Goal: Task Accomplishment & Management: Complete application form

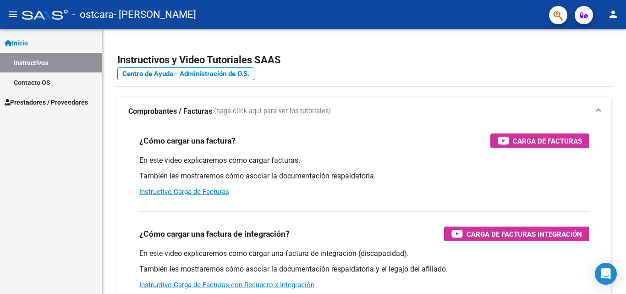
click at [18, 11] on mat-icon "menu" at bounding box center [12, 14] width 11 height 11
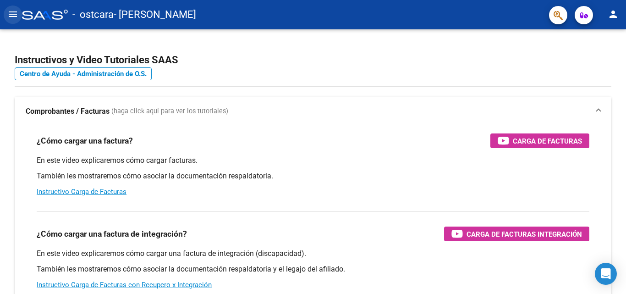
click at [19, 16] on button "menu" at bounding box center [13, 14] width 18 height 18
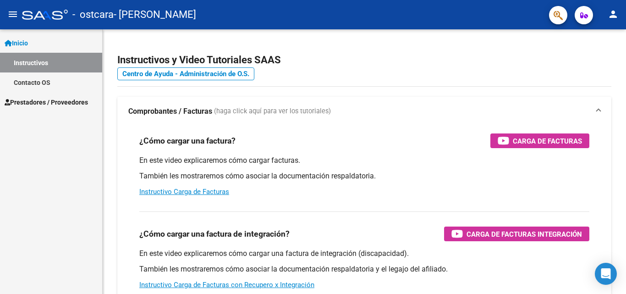
click at [74, 106] on span "Prestadores / Proveedores" at bounding box center [46, 102] width 83 height 10
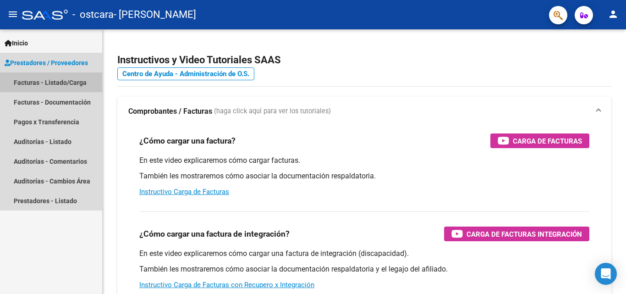
click at [65, 82] on link "Facturas - Listado/Carga" at bounding box center [51, 82] width 102 height 20
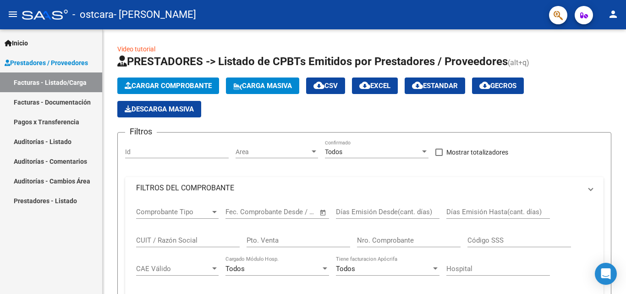
click at [52, 80] on link "Facturas - Listado/Carga" at bounding box center [51, 82] width 102 height 20
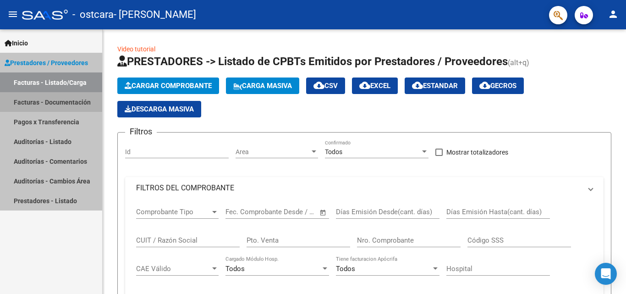
click at [54, 98] on link "Facturas - Documentación" at bounding box center [51, 102] width 102 height 20
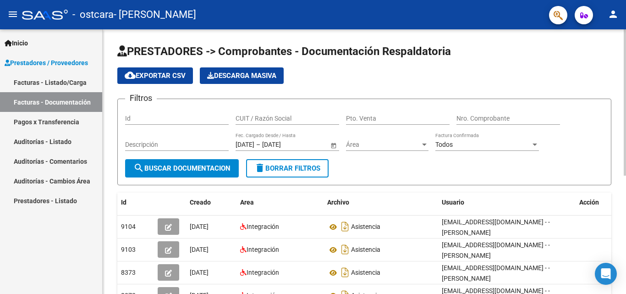
click at [164, 75] on span "cloud_download Exportar CSV" at bounding box center [155, 75] width 61 height 8
click at [598, 65] on app-list-header "PRESTADORES -> Comprobantes - Documentación Respaldatoria cloud_download Export…" at bounding box center [364, 114] width 494 height 141
click at [625, 49] on div at bounding box center [625, 102] width 2 height 146
click at [186, 114] on div "Id" at bounding box center [177, 115] width 104 height 18
click at [64, 87] on link "Facturas - Listado/Carga" at bounding box center [51, 82] width 102 height 20
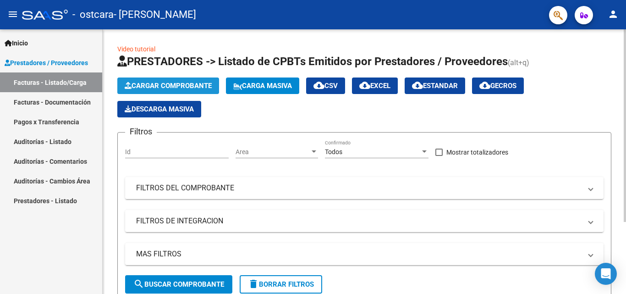
click at [139, 90] on button "Cargar Comprobante" at bounding box center [168, 85] width 102 height 16
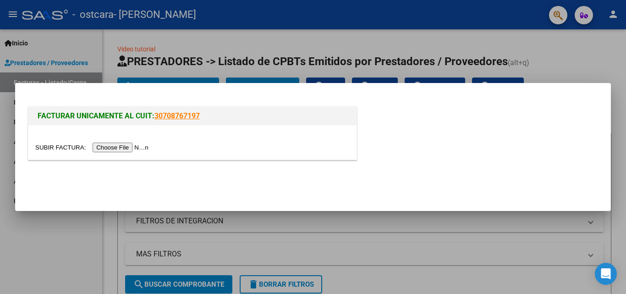
click at [131, 147] on input "file" at bounding box center [93, 148] width 116 height 10
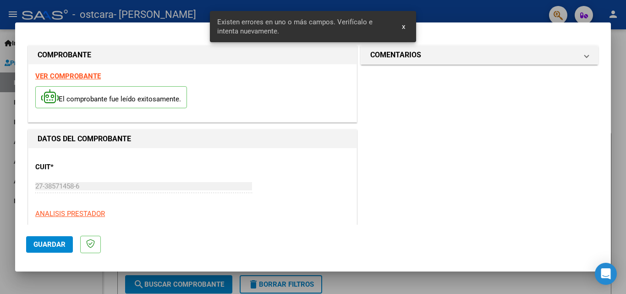
scroll to position [224, 0]
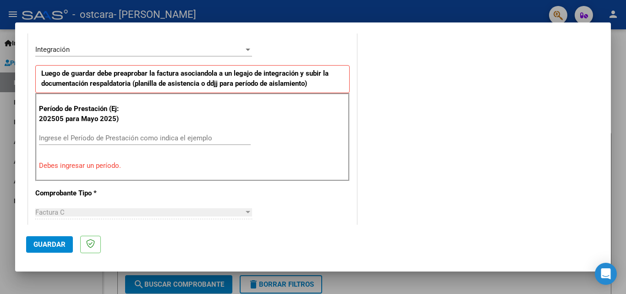
click at [159, 139] on input "Ingrese el Período de Prestación como indica el ejemplo" at bounding box center [145, 138] width 212 height 8
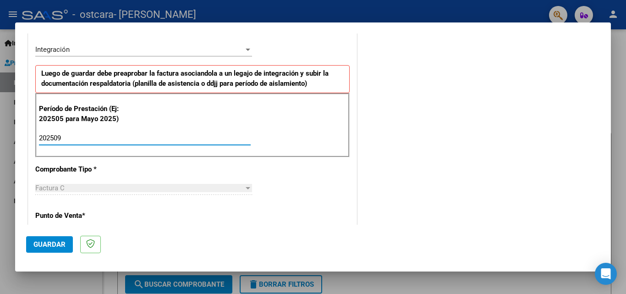
type input "202509"
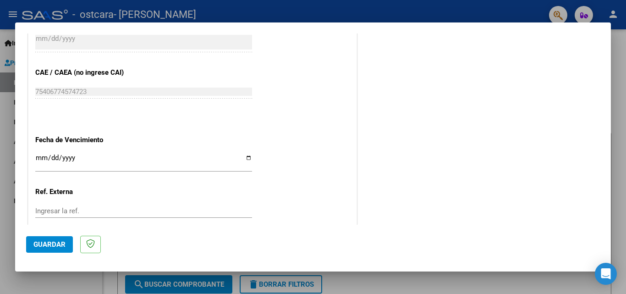
scroll to position [594, 0]
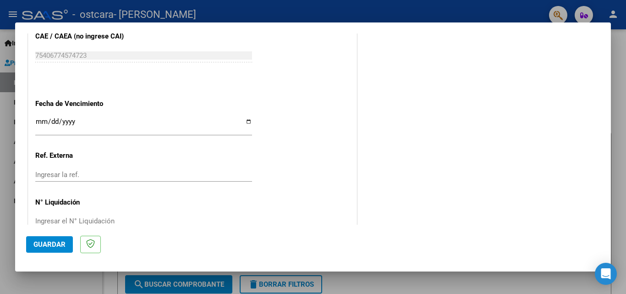
click at [37, 124] on input "Ingresar la fecha" at bounding box center [143, 125] width 217 height 15
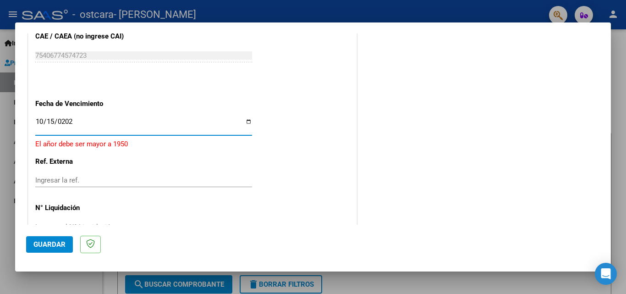
type input "[DATE]"
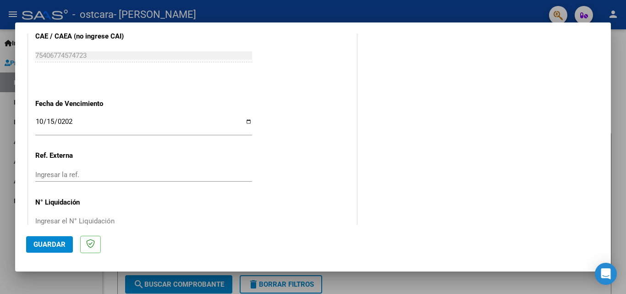
scroll to position [615, 0]
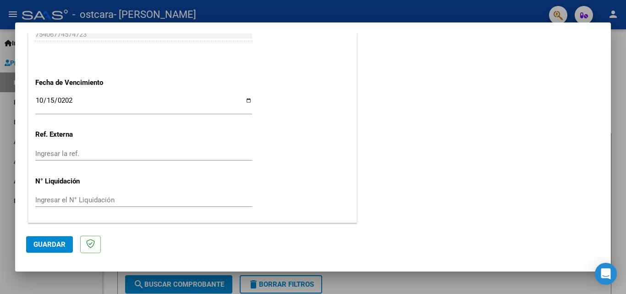
click at [49, 240] on span "Guardar" at bounding box center [49, 244] width 32 height 8
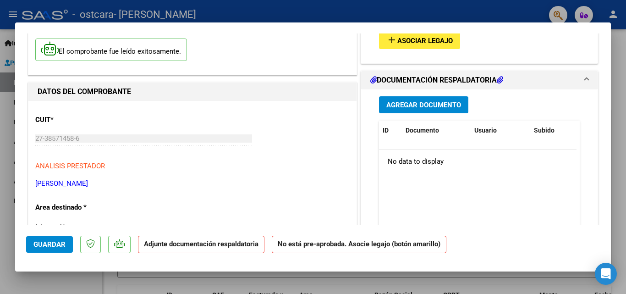
scroll to position [50, 0]
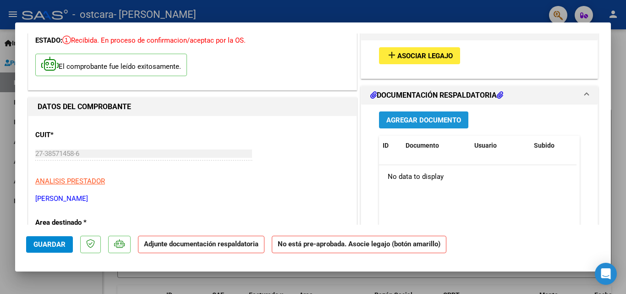
click at [416, 123] on span "Agregar Documento" at bounding box center [423, 120] width 75 height 8
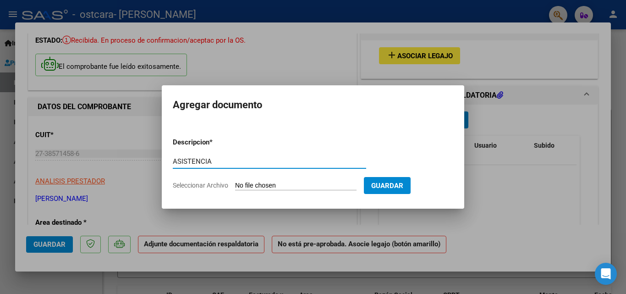
type input "ASISTENCIA"
click at [252, 184] on input "Seleccionar Archivo" at bounding box center [295, 185] width 121 height 9
type input "C:\fakepath\ASISTENCIA SEPTIEMBRE [PERSON_NAME].pdf"
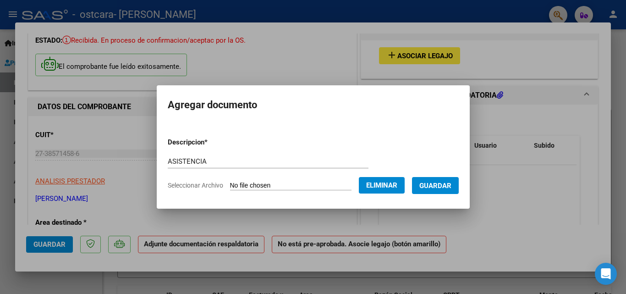
click at [452, 192] on button "Guardar" at bounding box center [435, 185] width 47 height 17
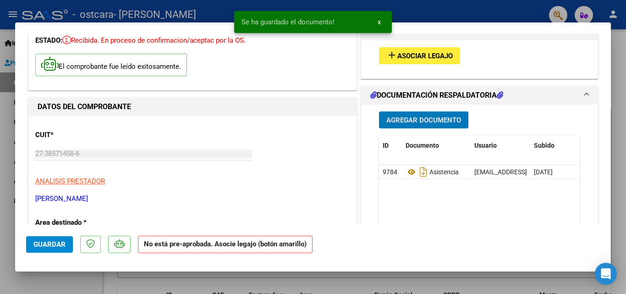
click at [425, 55] on span "Asociar Legajo" at bounding box center [424, 56] width 55 height 8
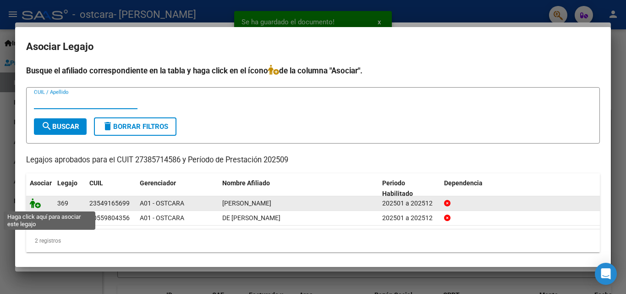
click at [34, 203] on icon at bounding box center [35, 203] width 11 height 10
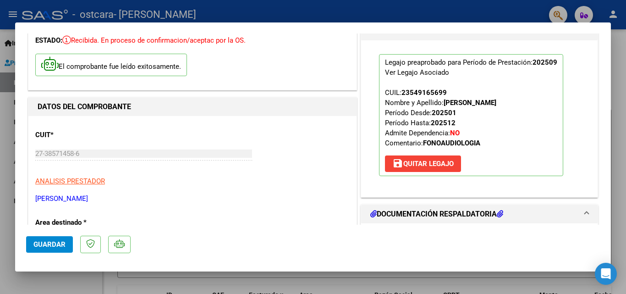
click at [0, 191] on div at bounding box center [313, 147] width 626 height 294
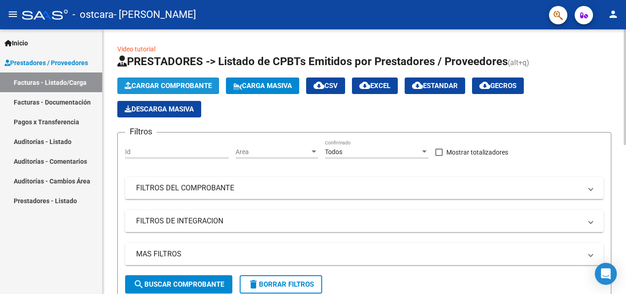
click at [179, 78] on button "Cargar Comprobante" at bounding box center [168, 85] width 102 height 16
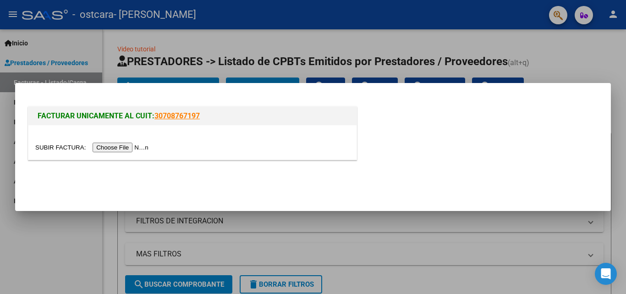
click at [134, 150] on input "file" at bounding box center [93, 148] width 116 height 10
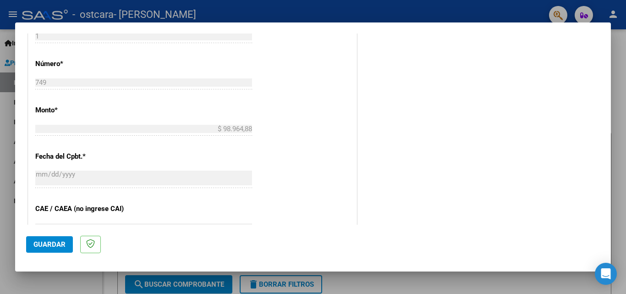
scroll to position [577, 0]
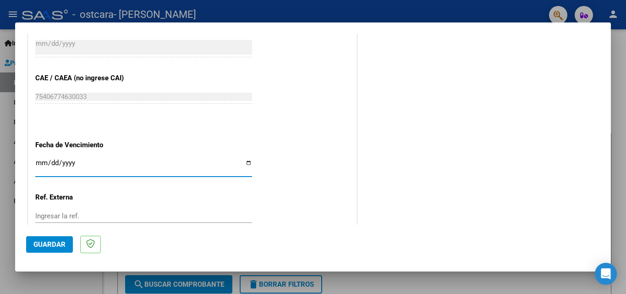
click at [41, 164] on input "Ingresar la fecha" at bounding box center [143, 166] width 217 height 15
type input "[DATE]"
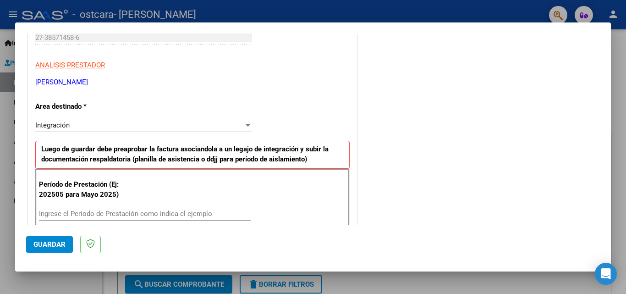
scroll to position [205, 0]
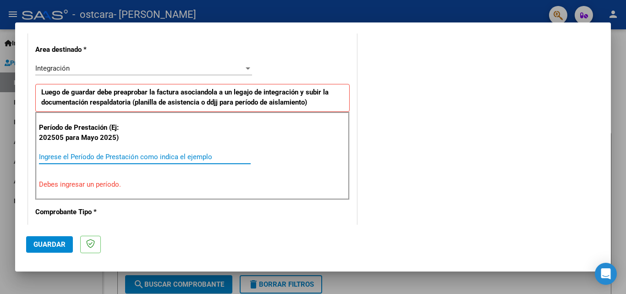
click at [104, 159] on input "Ingrese el Período de Prestación como indica el ejemplo" at bounding box center [145, 157] width 212 height 8
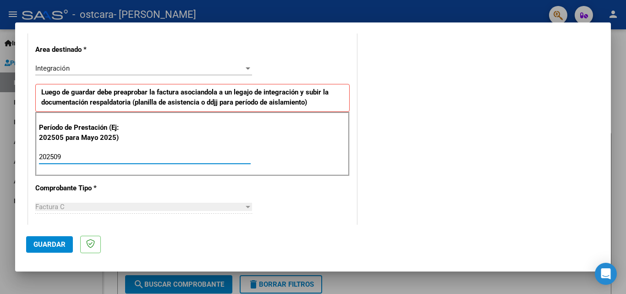
type input "202509"
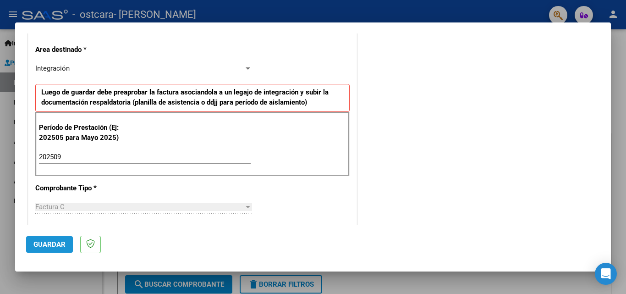
click at [54, 244] on span "Guardar" at bounding box center [49, 244] width 32 height 8
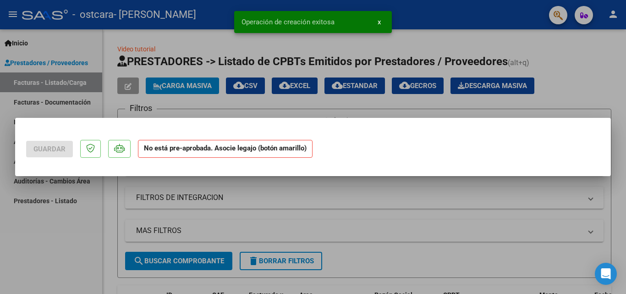
scroll to position [0, 0]
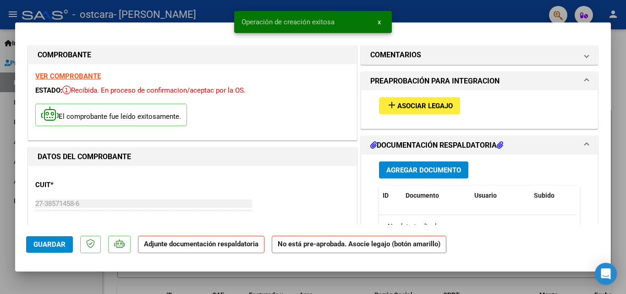
click at [436, 169] on span "Agregar Documento" at bounding box center [423, 170] width 75 height 8
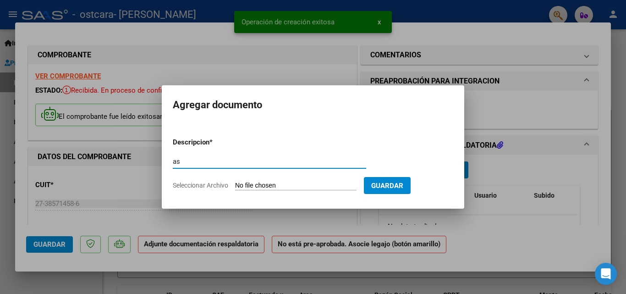
type input "a"
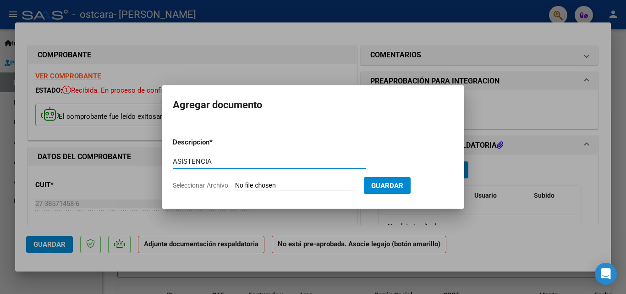
type input "ASISTENCIA"
click at [309, 186] on input "Seleccionar Archivo" at bounding box center [295, 185] width 121 height 9
type input "C:\fakepath\ASISTENCIA SEPTIEMBRE [PERSON_NAME].pdf"
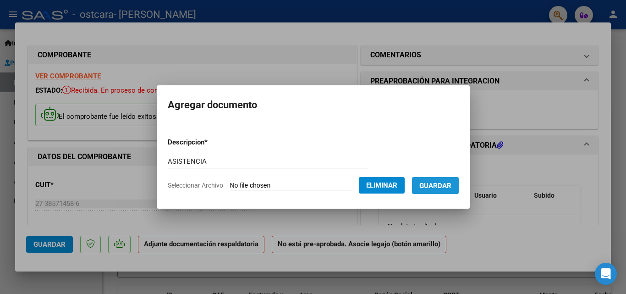
click at [449, 190] on button "Guardar" at bounding box center [435, 185] width 47 height 17
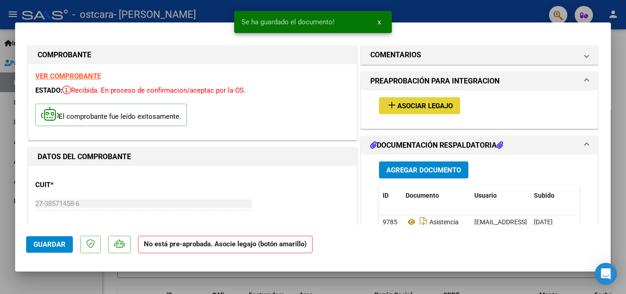
click at [398, 109] on span "Asociar Legajo" at bounding box center [424, 106] width 55 height 8
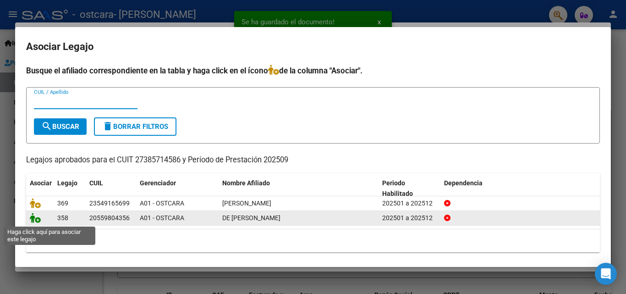
click at [37, 217] on icon at bounding box center [35, 218] width 11 height 10
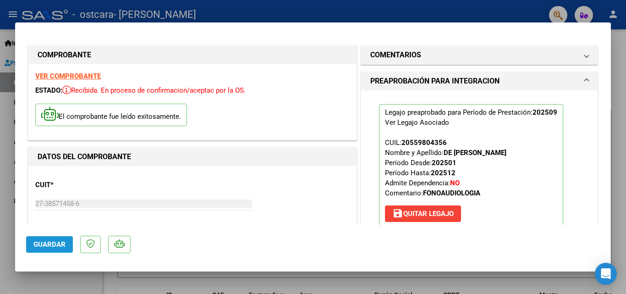
click at [37, 241] on span "Guardar" at bounding box center [49, 244] width 32 height 8
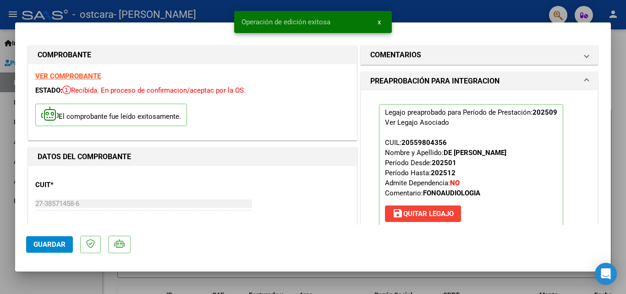
click at [0, 210] on div at bounding box center [313, 147] width 626 height 294
